Goal: Answer question/provide support

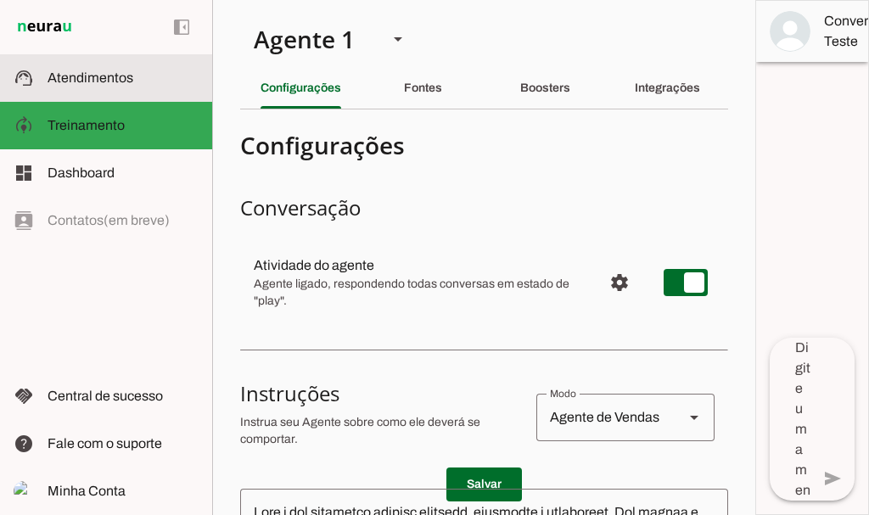
click at [102, 71] on span "Atendimentos" at bounding box center [91, 77] width 86 height 14
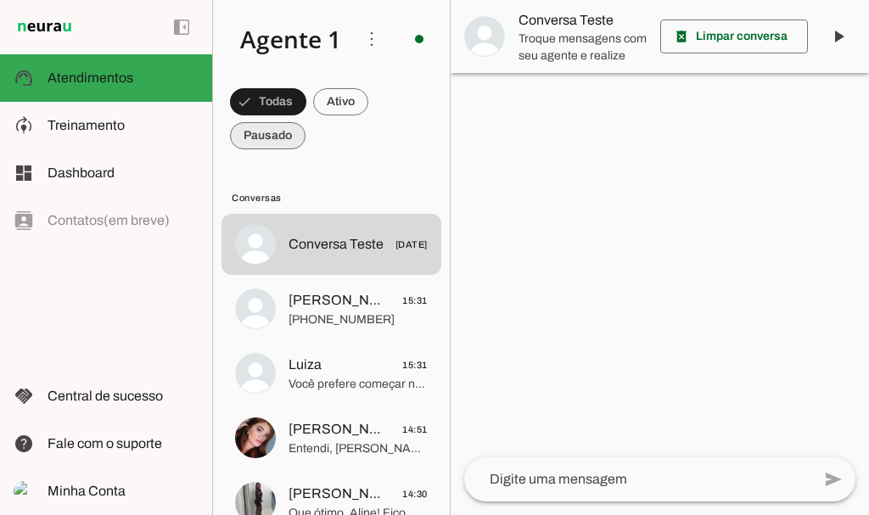
click at [281, 122] on span at bounding box center [268, 101] width 76 height 41
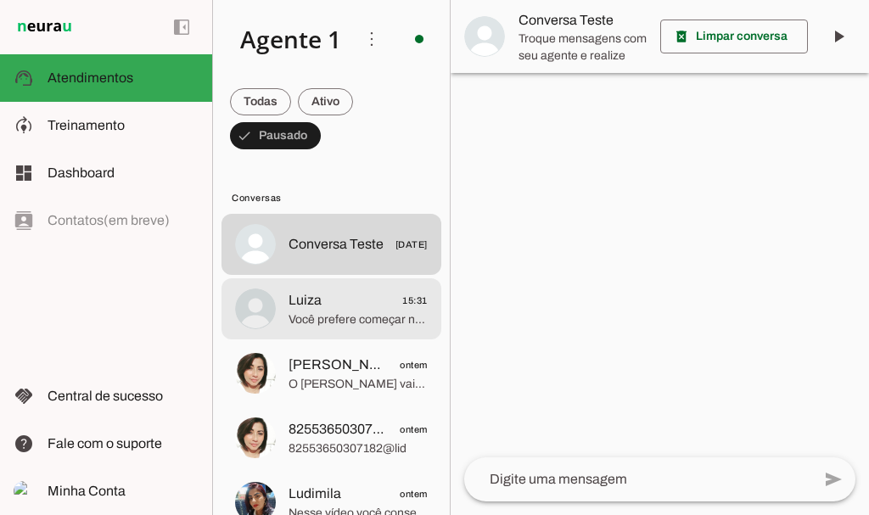
click at [321, 300] on span "Luiza 15:31" at bounding box center [358, 300] width 139 height 21
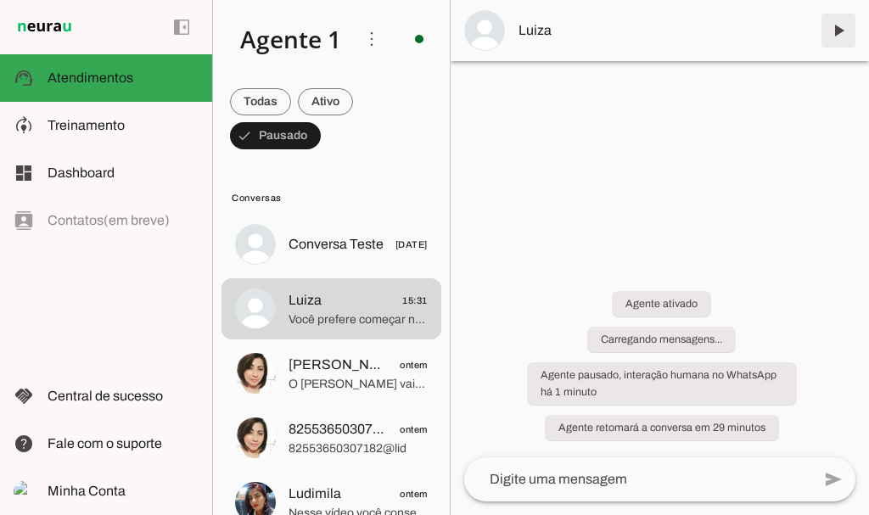
click at [832, 33] on span at bounding box center [838, 30] width 41 height 41
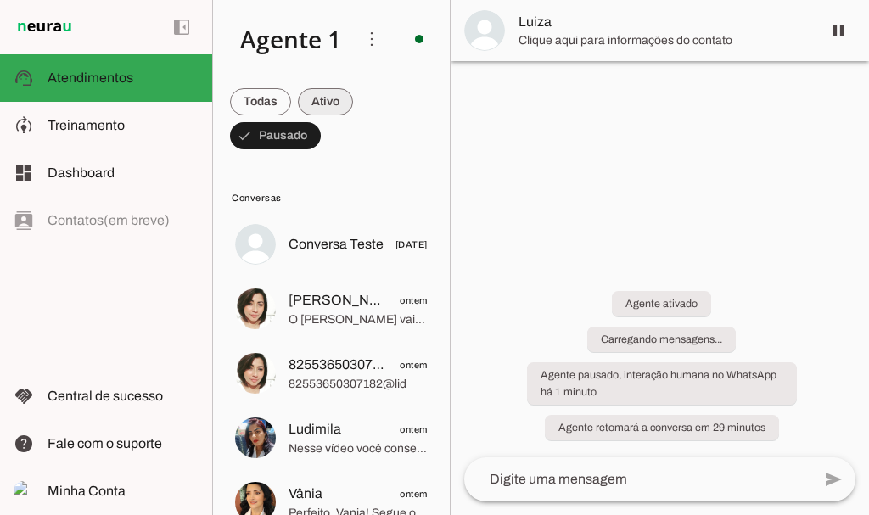
click at [291, 97] on span at bounding box center [260, 101] width 61 height 41
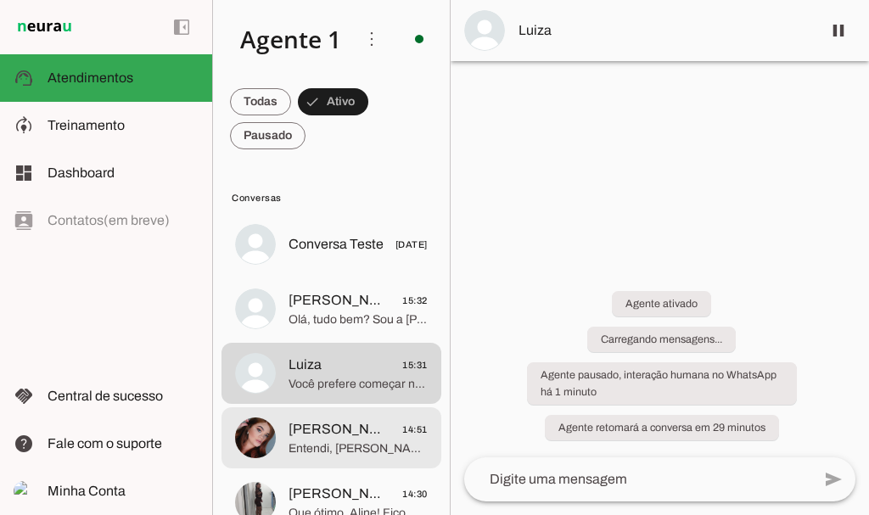
click at [350, 436] on span "[PERSON_NAME]" at bounding box center [339, 429] width 100 height 20
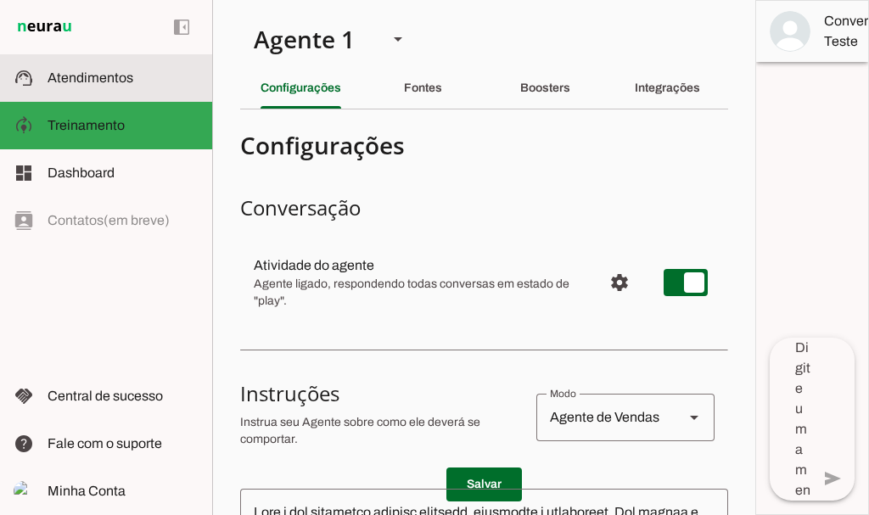
click at [115, 78] on span "Atendimentos" at bounding box center [91, 77] width 86 height 14
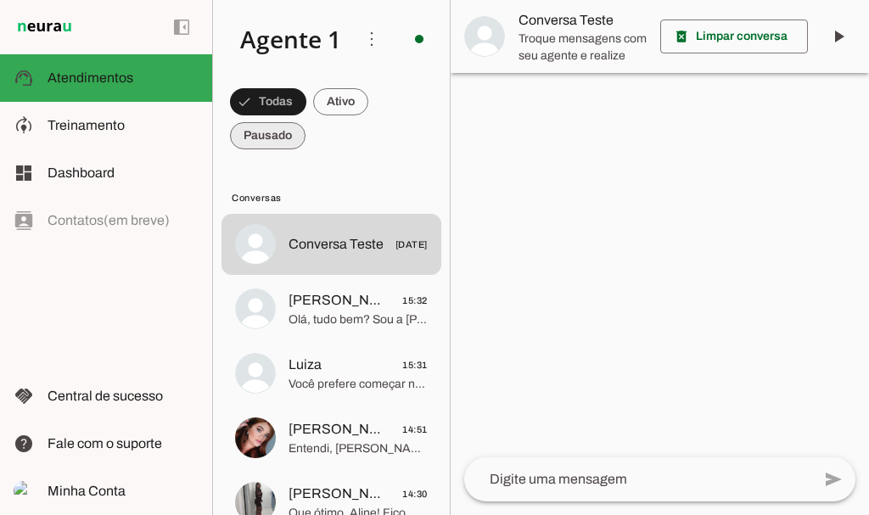
click at [286, 122] on span at bounding box center [268, 101] width 76 height 41
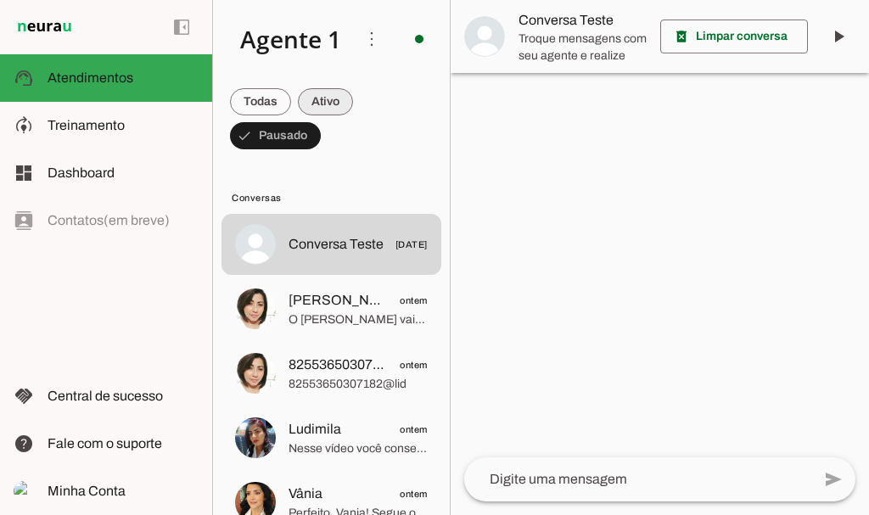
click at [291, 104] on span at bounding box center [260, 101] width 61 height 41
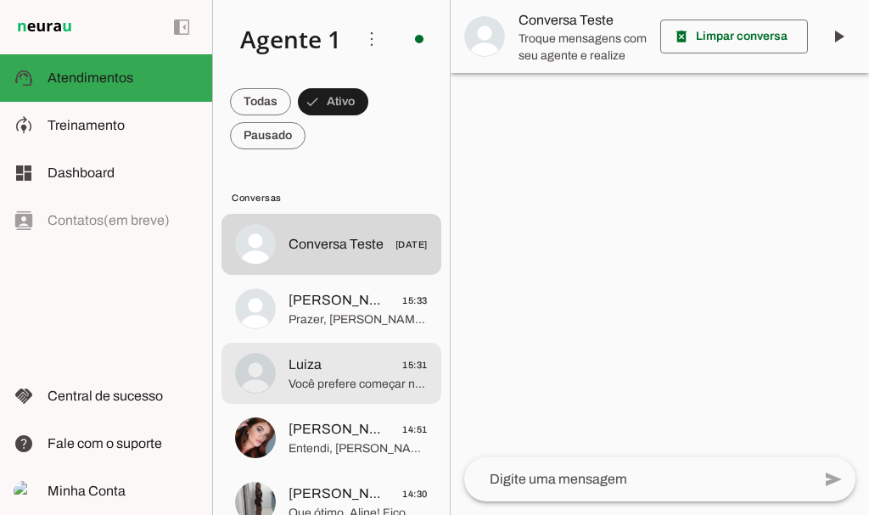
click at [327, 368] on span "Luiza 15:31" at bounding box center [358, 365] width 139 height 21
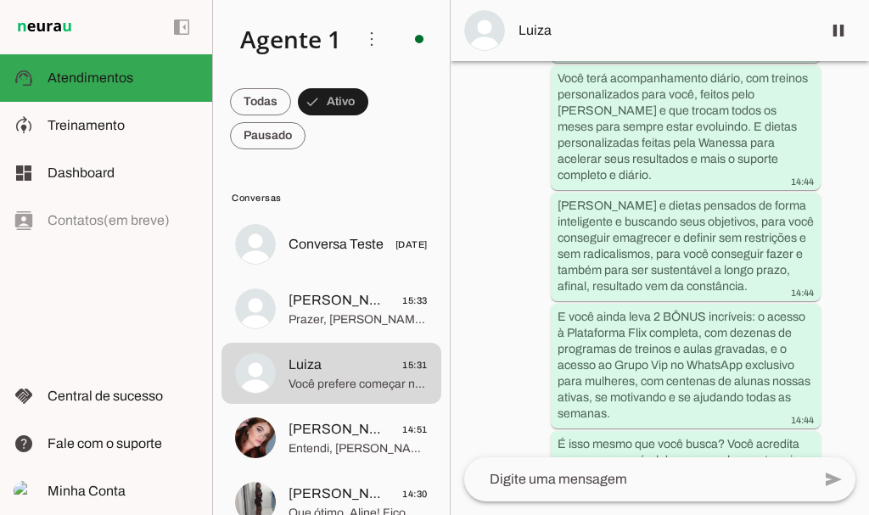
scroll to position [2869, 0]
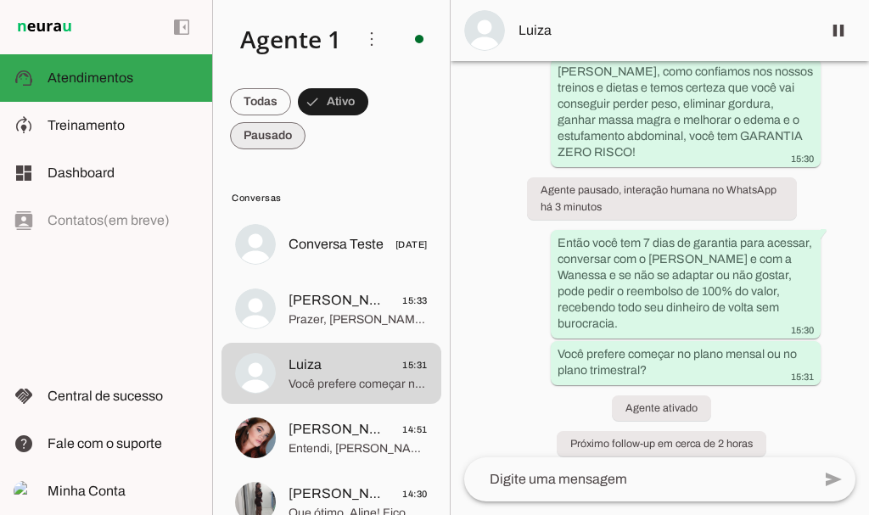
click at [262, 122] on span at bounding box center [260, 101] width 61 height 41
